Goal: Transaction & Acquisition: Purchase product/service

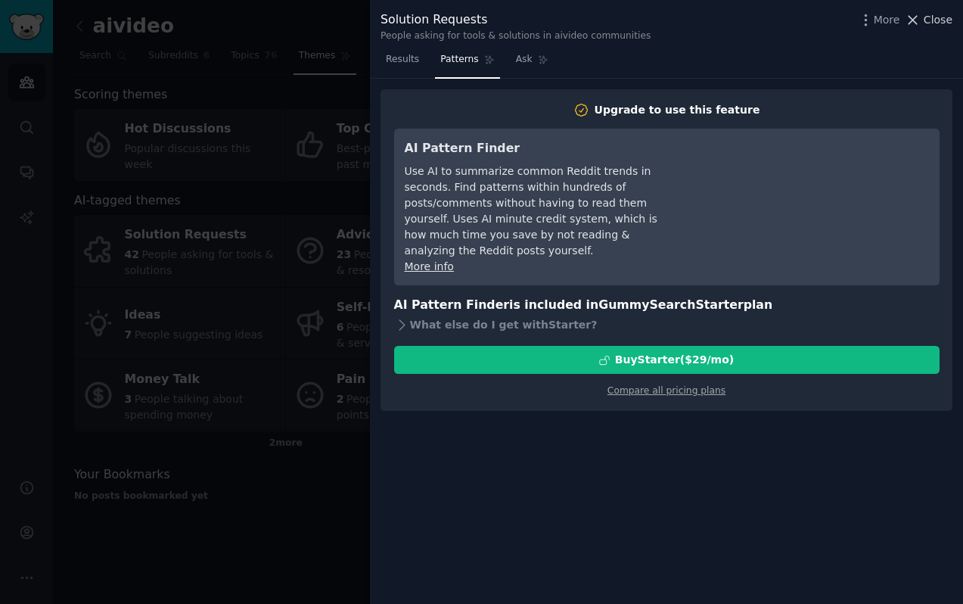
click at [947, 20] on span "Close" at bounding box center [938, 20] width 29 height 16
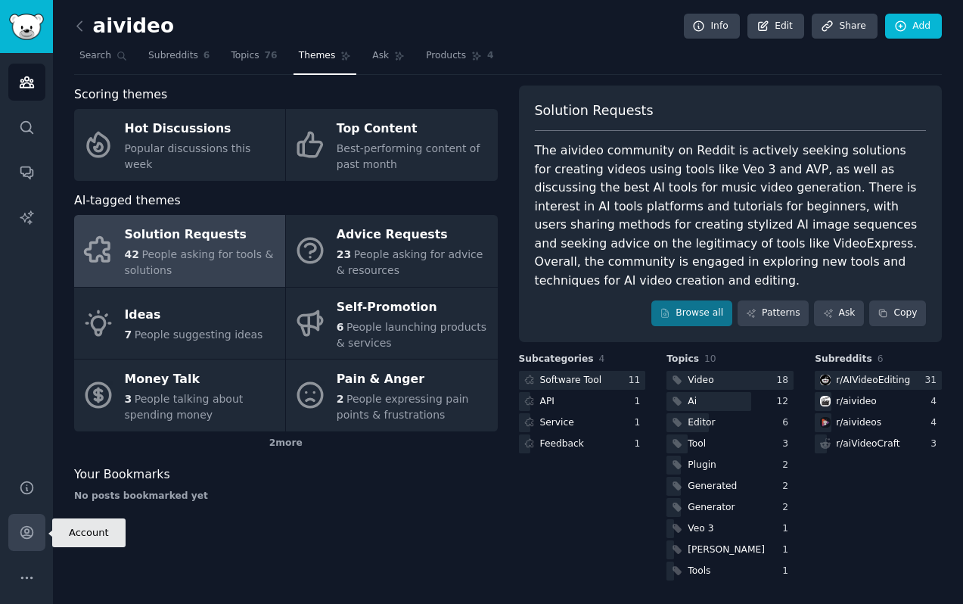
click at [43, 516] on link "Account" at bounding box center [26, 532] width 37 height 37
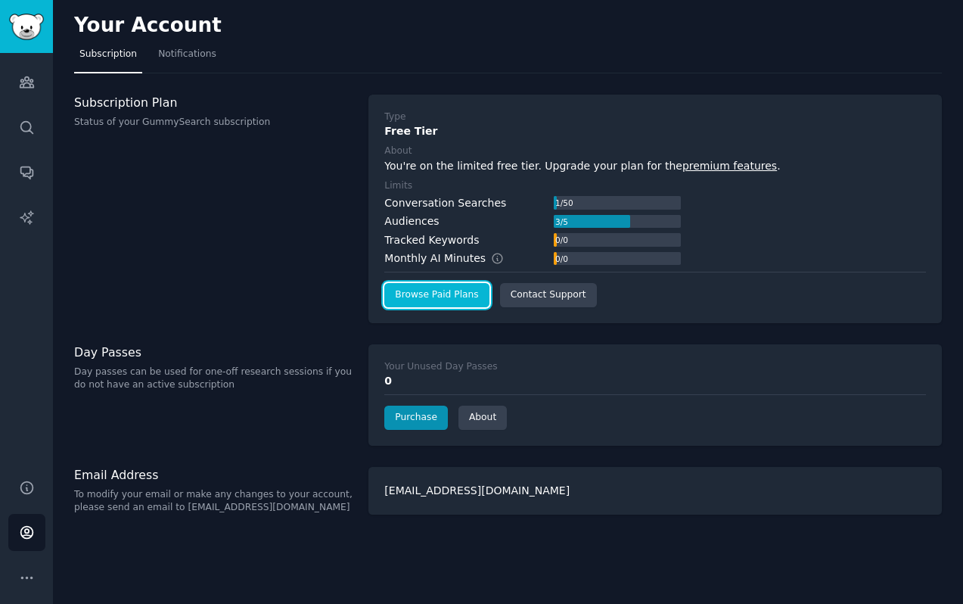
click at [466, 289] on link "Browse Paid Plans" at bounding box center [436, 295] width 104 height 24
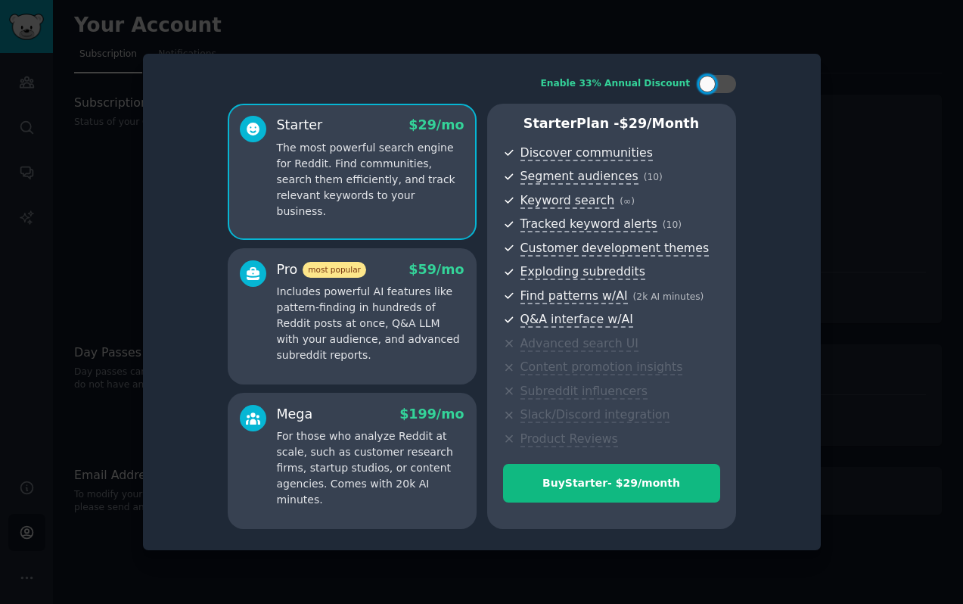
click at [728, 93] on div "Enable 33% Annual Discount Starter $ 29 /mo The most powerful search engine for…" at bounding box center [482, 301] width 657 height 475
click at [721, 85] on div at bounding box center [725, 84] width 8 height 8
click at [719, 87] on div at bounding box center [727, 84] width 17 height 17
checkbox input "false"
click at [357, 140] on p "The most powerful search engine for Reddit. Find communities, search them effic…" at bounding box center [371, 179] width 188 height 79
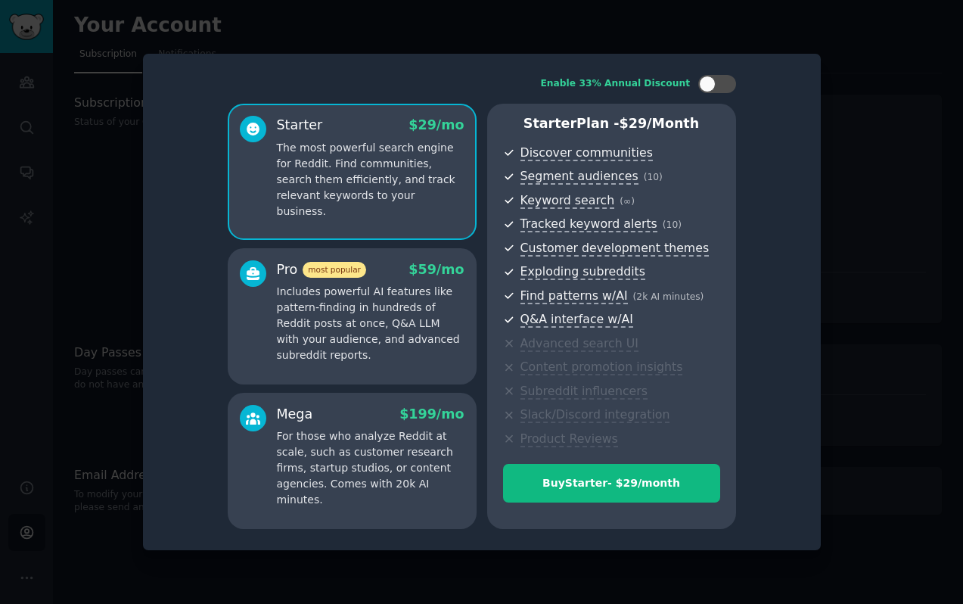
click at [865, 97] on div at bounding box center [481, 302] width 963 height 604
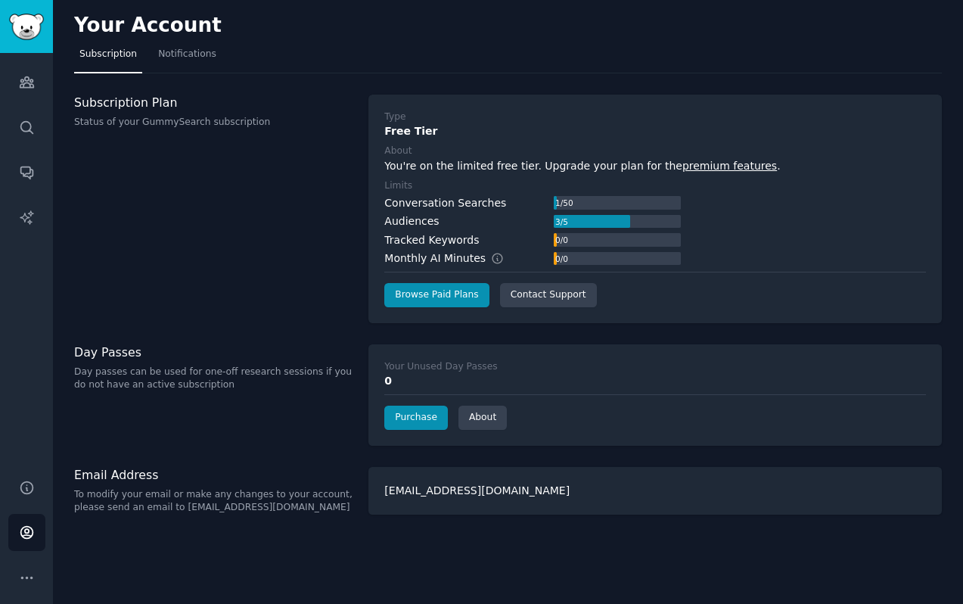
click at [120, 362] on div "Day Passes Day passes can be used for one-off research sessions if you do not h…" at bounding box center [213, 368] width 278 height 48
click at [126, 358] on h3 "Day Passes" at bounding box center [213, 352] width 278 height 16
click at [486, 418] on link "About" at bounding box center [482, 417] width 48 height 24
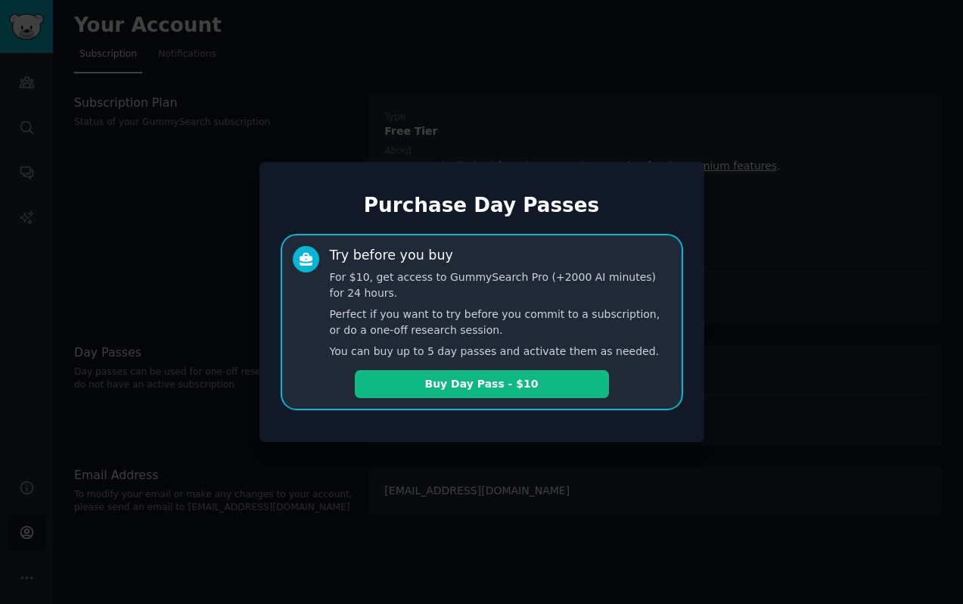
click at [373, 90] on div at bounding box center [481, 302] width 963 height 604
